Goal: Information Seeking & Learning: Learn about a topic

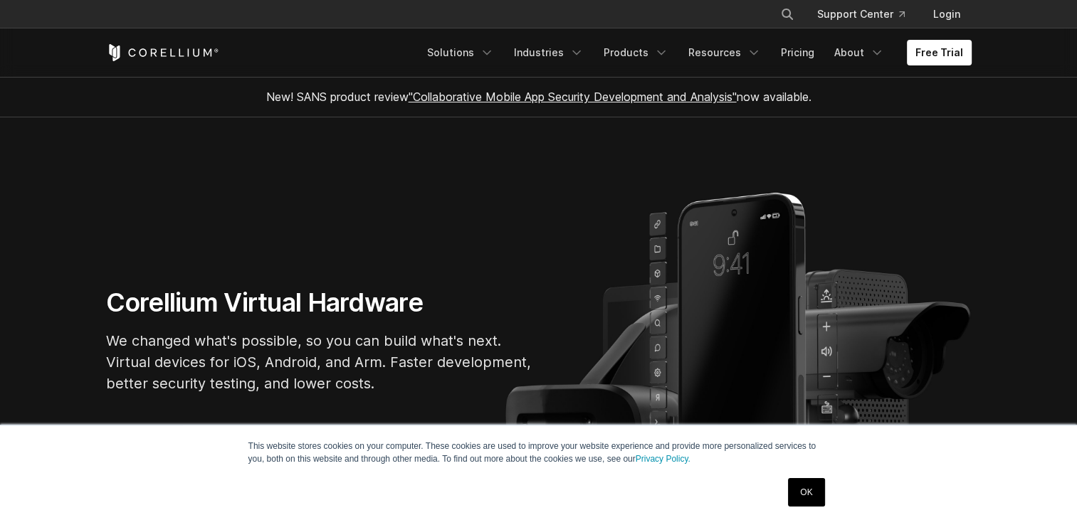
click at [795, 505] on link "OK" at bounding box center [806, 492] width 36 height 28
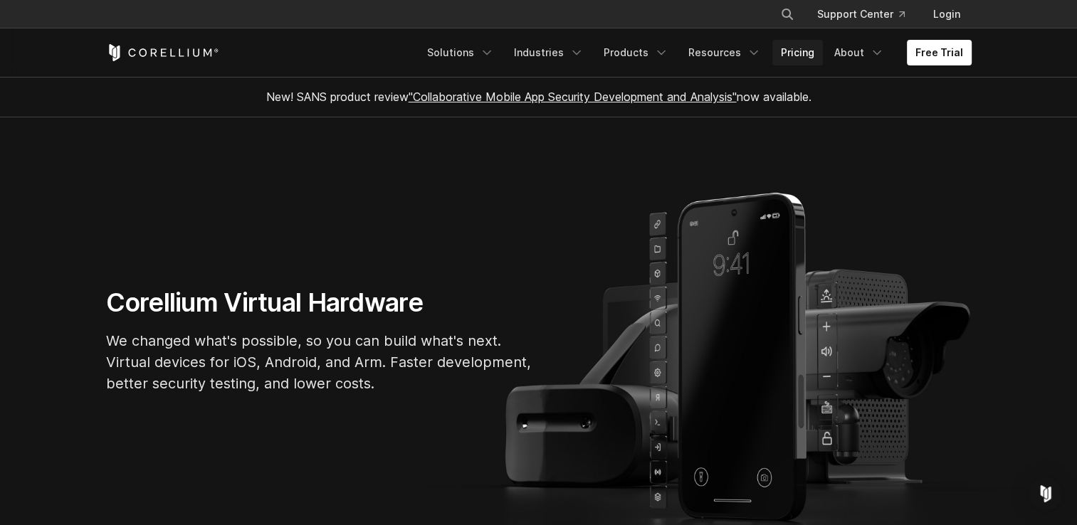
click at [793, 53] on link "Pricing" at bounding box center [797, 53] width 51 height 26
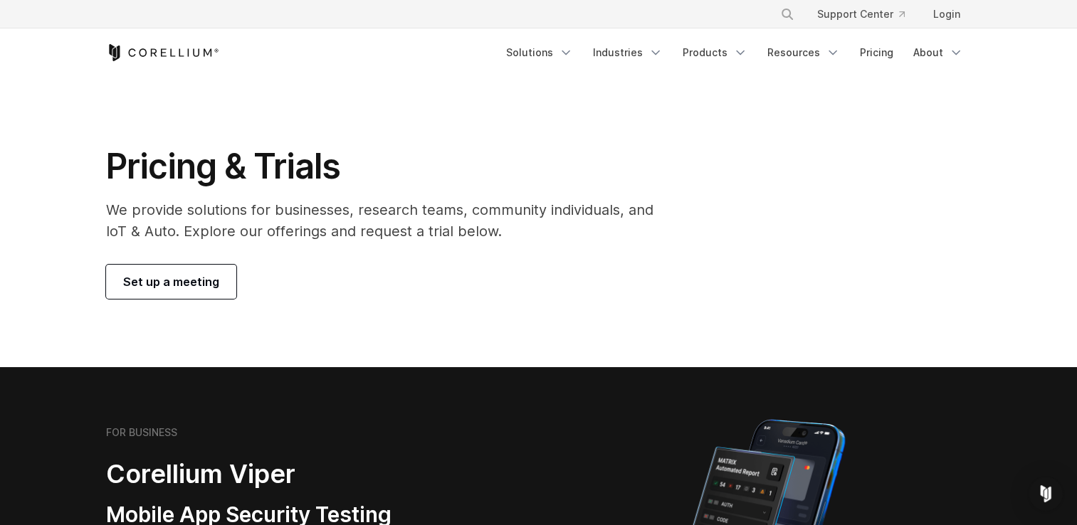
click at [720, 43] on link "Products" at bounding box center [715, 53] width 82 height 26
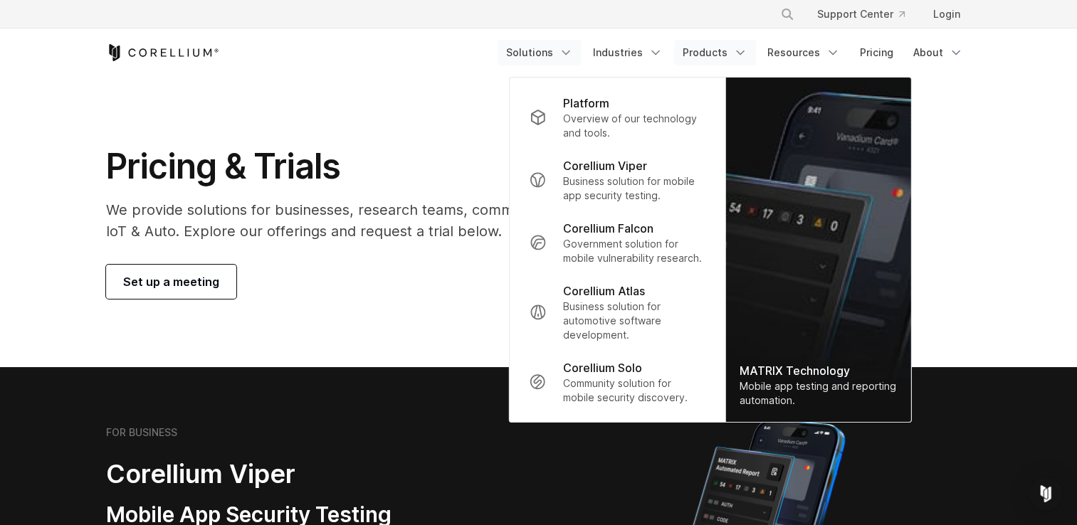
click at [541, 54] on link "Solutions" at bounding box center [539, 53] width 84 height 26
